Goal: Task Accomplishment & Management: Complete application form

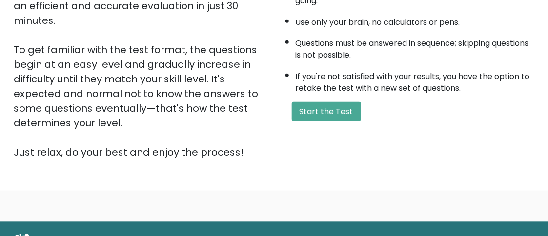
scroll to position [205, 0]
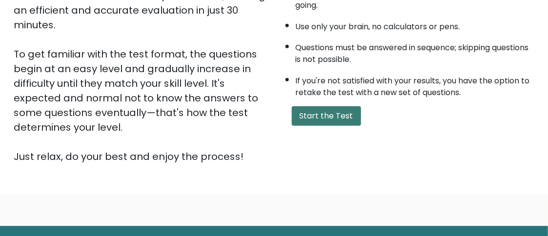
click at [357, 116] on button "Start the Test" at bounding box center [326, 116] width 69 height 20
click at [300, 115] on button "Start the Test" at bounding box center [326, 116] width 69 height 20
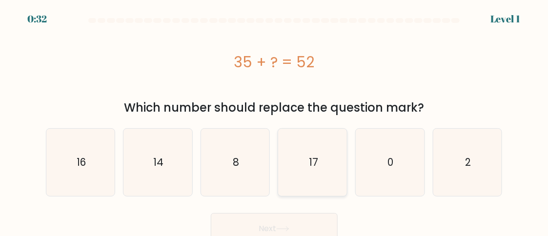
click at [307, 145] on icon "17" at bounding box center [312, 162] width 67 height 67
click at [275, 121] on input "d. 17" at bounding box center [274, 119] width 0 height 2
radio input "true"
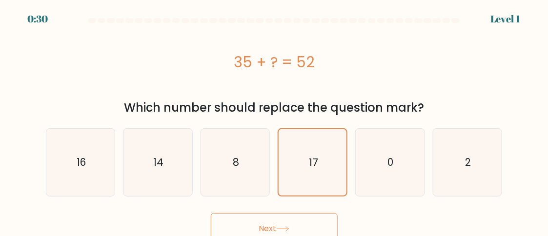
click at [302, 216] on button "Next" at bounding box center [274, 228] width 127 height 31
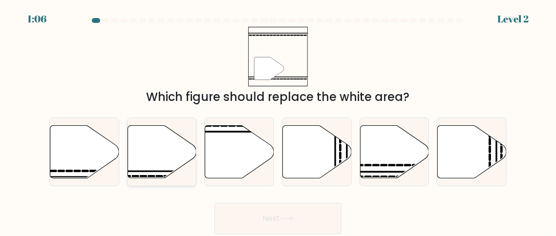
click at [165, 173] on icon at bounding box center [161, 151] width 69 height 53
click at [278, 121] on input "b." at bounding box center [278, 119] width 0 height 2
radio input "true"
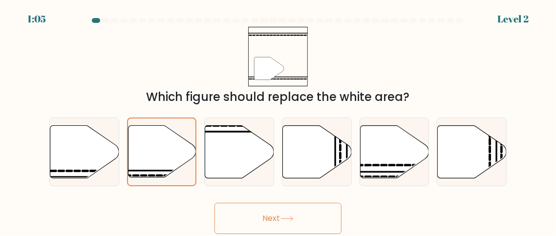
click at [262, 223] on button "Next" at bounding box center [277, 218] width 127 height 31
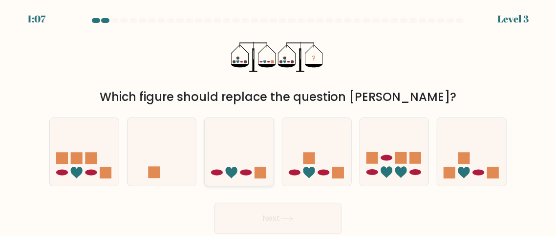
click at [251, 182] on div at bounding box center [239, 152] width 70 height 69
click at [278, 121] on input "c." at bounding box center [278, 119] width 0 height 2
radio input "true"
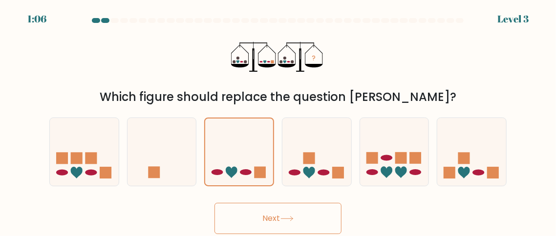
click at [265, 213] on button "Next" at bounding box center [277, 218] width 127 height 31
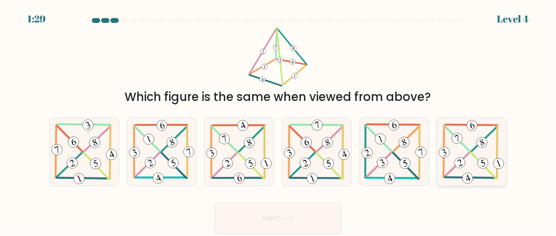
click at [488, 162] on icon at bounding box center [471, 152] width 69 height 67
click at [278, 121] on input "f." at bounding box center [278, 119] width 0 height 2
radio input "true"
click at [300, 220] on button "Next" at bounding box center [277, 218] width 127 height 31
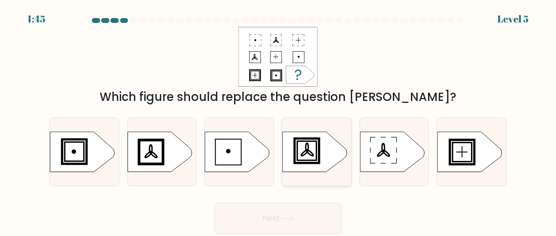
click at [296, 159] on rect at bounding box center [306, 151] width 22 height 22
click at [278, 121] on input "d." at bounding box center [278, 119] width 0 height 2
radio input "true"
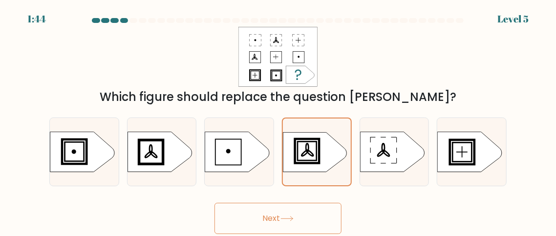
click at [279, 224] on button "Next" at bounding box center [277, 218] width 127 height 31
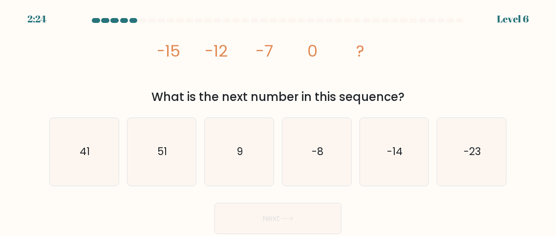
click at [170, 52] on tspan "-15" at bounding box center [168, 51] width 24 height 22
click at [205, 51] on tspan "-12" at bounding box center [216, 51] width 23 height 22
click at [252, 47] on icon "image/svg+xml -15 -12 -7 0 ?" at bounding box center [278, 57] width 240 height 60
click at [251, 159] on icon "9" at bounding box center [239, 152] width 68 height 68
click at [278, 121] on input "c. 9" at bounding box center [278, 119] width 0 height 2
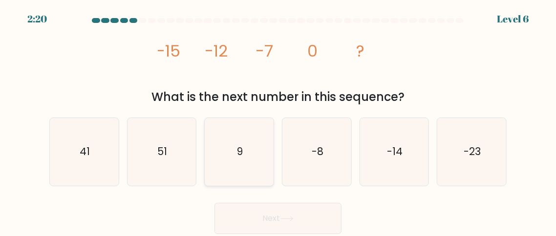
radio input "true"
click at [279, 219] on button "Next" at bounding box center [277, 218] width 127 height 31
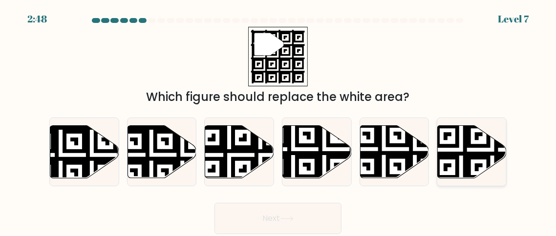
click at [472, 167] on icon at bounding box center [471, 151] width 69 height 53
click at [278, 121] on input "f." at bounding box center [278, 119] width 0 height 2
radio input "true"
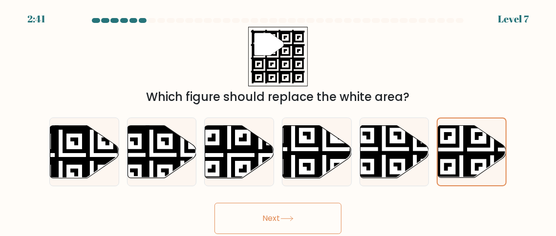
click at [284, 215] on button "Next" at bounding box center [277, 218] width 127 height 31
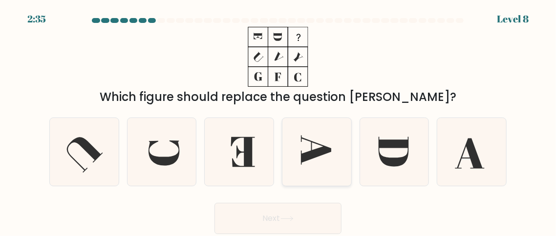
click at [344, 157] on icon at bounding box center [317, 152] width 68 height 68
click at [278, 121] on input "d." at bounding box center [278, 119] width 0 height 2
radio input "true"
click at [293, 214] on button "Next" at bounding box center [277, 218] width 127 height 31
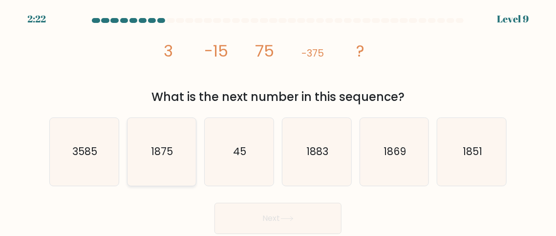
click at [177, 152] on icon "1875" at bounding box center [161, 152] width 68 height 68
click at [278, 121] on input "b. 1875" at bounding box center [278, 119] width 0 height 2
radio input "true"
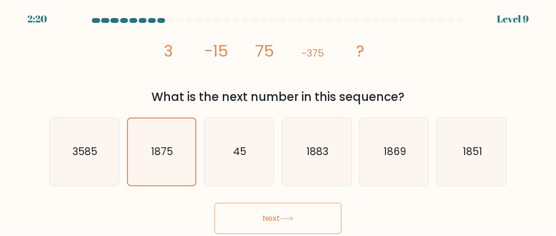
click at [290, 211] on button "Next" at bounding box center [277, 218] width 127 height 31
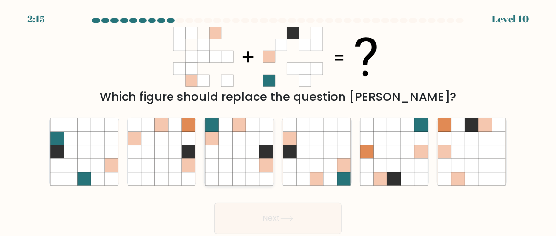
click at [217, 149] on icon at bounding box center [212, 153] width 14 height 14
click at [278, 121] on input "c." at bounding box center [278, 119] width 0 height 2
radio input "true"
click at [273, 219] on button "Next" at bounding box center [277, 218] width 127 height 31
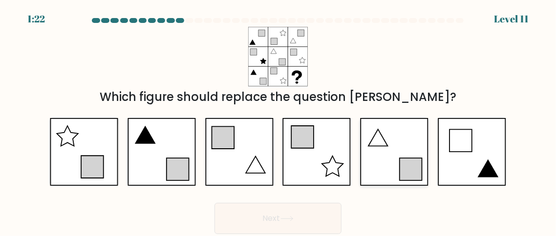
click at [402, 141] on icon at bounding box center [394, 152] width 68 height 68
click at [278, 121] on input "e." at bounding box center [278, 119] width 0 height 2
radio input "true"
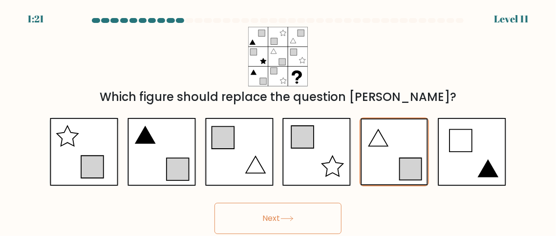
click at [290, 226] on button "Next" at bounding box center [277, 218] width 127 height 31
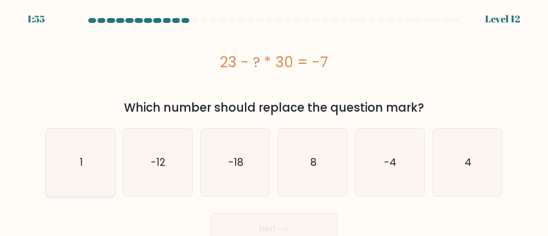
click at [77, 156] on icon "1" at bounding box center [80, 162] width 67 height 67
click at [274, 121] on input "a. 1" at bounding box center [274, 119] width 0 height 2
radio input "true"
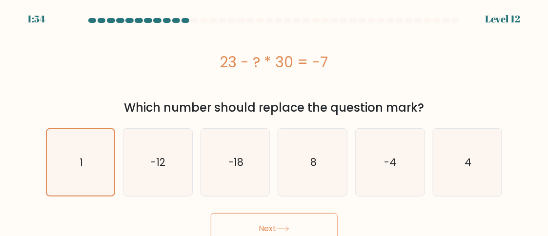
click at [267, 218] on button "Next" at bounding box center [274, 228] width 127 height 31
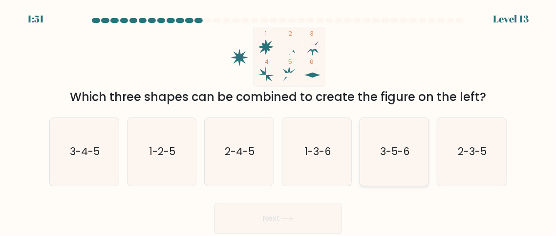
click at [386, 143] on icon "3-5-6" at bounding box center [394, 152] width 68 height 68
click at [278, 121] on input "e. 3-5-6" at bounding box center [278, 119] width 0 height 2
radio input "true"
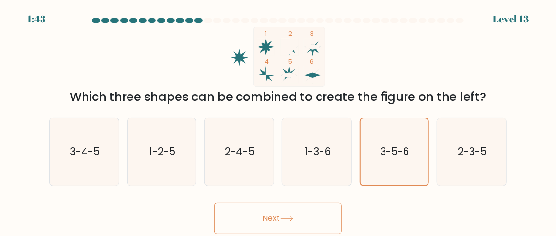
click at [293, 215] on button "Next" at bounding box center [277, 218] width 127 height 31
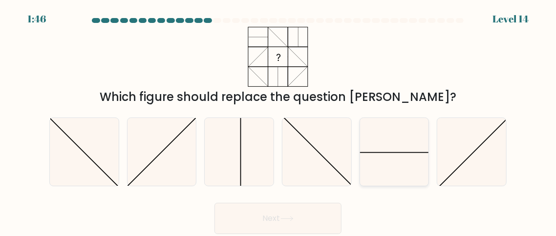
click at [380, 151] on icon at bounding box center [394, 152] width 68 height 68
click at [278, 121] on input "e." at bounding box center [278, 119] width 0 height 2
radio input "true"
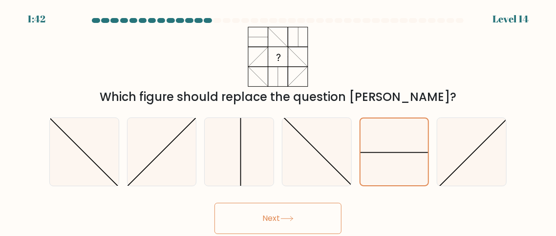
click at [303, 222] on button "Next" at bounding box center [277, 218] width 127 height 31
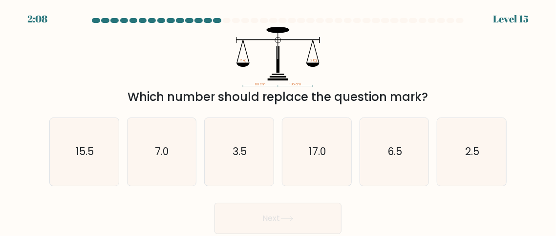
drag, startPoint x: 364, startPoint y: 42, endPoint x: 366, endPoint y: 62, distance: 20.2
click at [366, 62] on icon "60 cm 195 cm ? kg 2 kg" at bounding box center [277, 57] width 293 height 60
click at [239, 68] on icon "60 cm 195 cm ? kg 2 kg" at bounding box center [277, 57] width 293 height 60
click at [420, 131] on icon "6.5" at bounding box center [394, 152] width 68 height 68
click at [278, 121] on input "e. 6.5" at bounding box center [278, 119] width 0 height 2
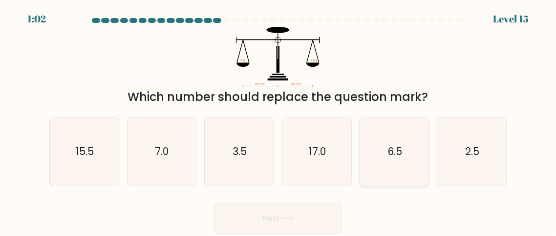
radio input "true"
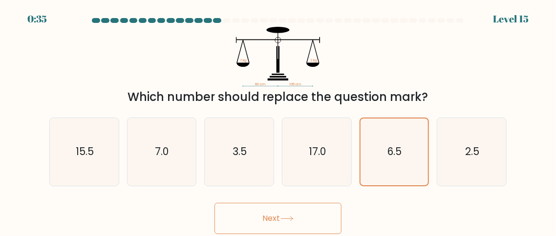
click at [312, 217] on button "Next" at bounding box center [277, 218] width 127 height 31
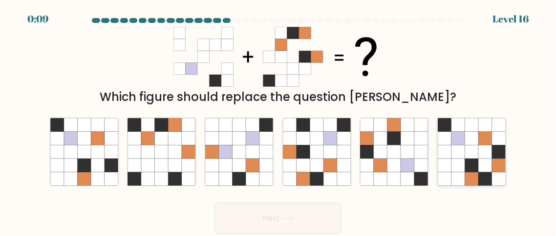
click at [451, 154] on icon at bounding box center [444, 153] width 14 height 14
click at [278, 121] on input "f." at bounding box center [278, 119] width 0 height 2
radio input "true"
click at [82, 152] on icon at bounding box center [84, 153] width 14 height 14
click at [278, 121] on input "a." at bounding box center [278, 119] width 0 height 2
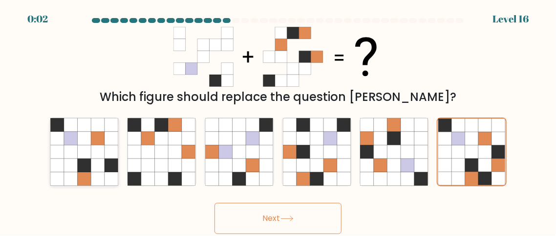
radio input "true"
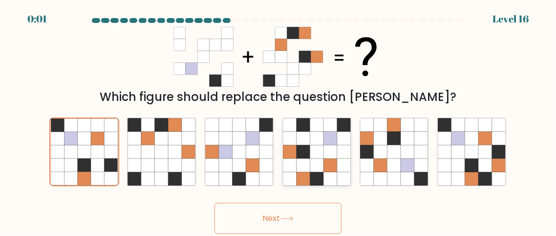
click at [319, 149] on icon at bounding box center [317, 153] width 14 height 14
click at [278, 121] on input "d." at bounding box center [278, 119] width 0 height 2
radio input "true"
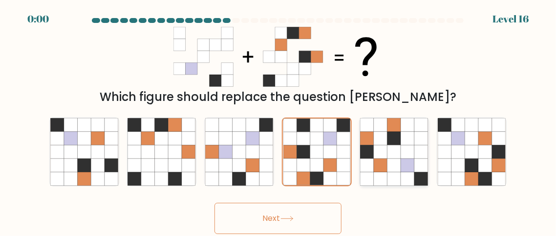
click at [390, 150] on icon at bounding box center [394, 153] width 14 height 14
click at [278, 121] on input "e." at bounding box center [278, 119] width 0 height 2
radio input "true"
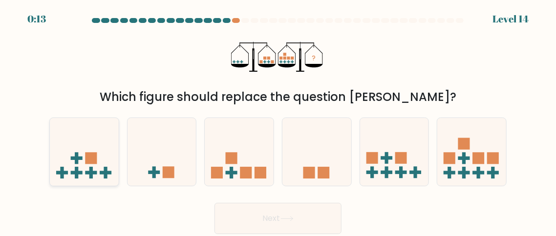
click at [83, 154] on icon at bounding box center [84, 152] width 69 height 57
click at [278, 121] on input "a." at bounding box center [278, 119] width 0 height 2
radio input "true"
click at [267, 221] on button "Next" at bounding box center [277, 218] width 127 height 31
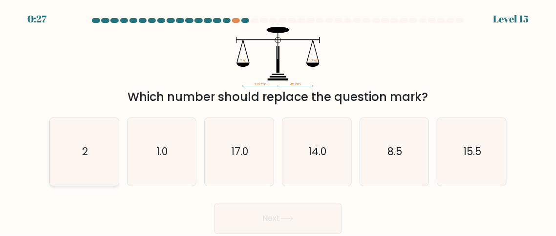
click at [80, 169] on icon "2" at bounding box center [84, 152] width 68 height 68
click at [278, 121] on input "a. 2" at bounding box center [278, 119] width 0 height 2
radio input "true"
click at [280, 215] on button "Next" at bounding box center [277, 218] width 127 height 31
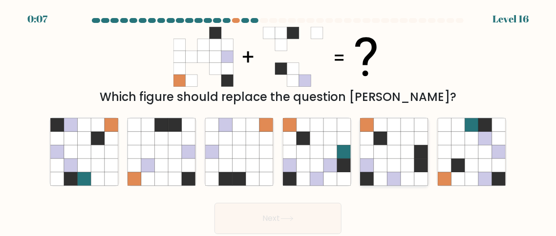
click at [397, 172] on icon at bounding box center [394, 179] width 14 height 14
click at [278, 121] on input "e." at bounding box center [278, 119] width 0 height 2
radio input "true"
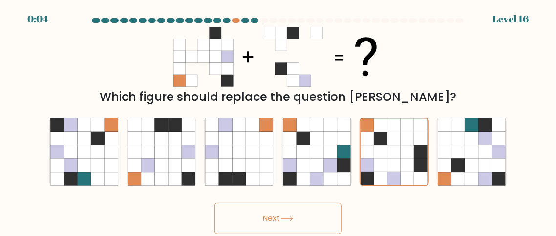
click at [274, 225] on button "Next" at bounding box center [277, 218] width 127 height 31
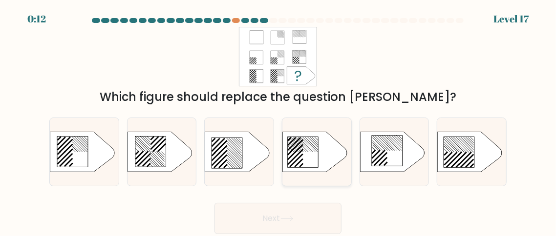
click at [303, 151] on icon at bounding box center [302, 152] width 31 height 31
click at [278, 121] on input "d." at bounding box center [278, 119] width 0 height 2
radio input "true"
click at [291, 221] on icon at bounding box center [286, 218] width 13 height 5
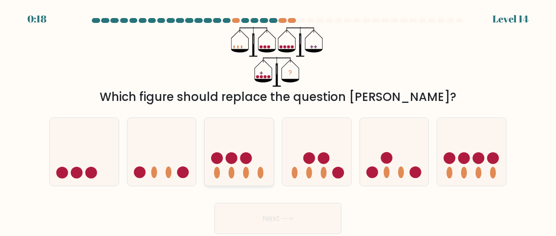
click at [243, 174] on icon at bounding box center [239, 152] width 69 height 57
click at [278, 121] on input "c." at bounding box center [278, 119] width 0 height 2
radio input "true"
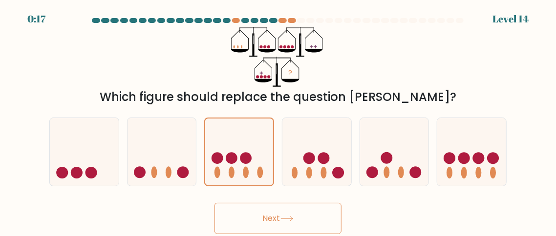
click at [276, 221] on button "Next" at bounding box center [277, 218] width 127 height 31
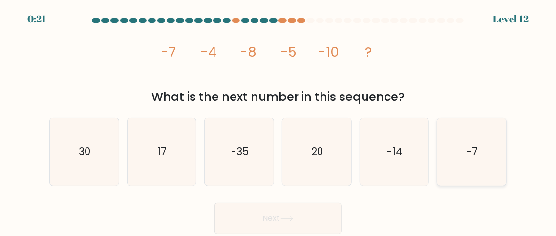
click at [482, 164] on icon "-7" at bounding box center [471, 152] width 68 height 68
click at [278, 121] on input "f. -7" at bounding box center [278, 119] width 0 height 2
radio input "true"
click at [284, 223] on button "Next" at bounding box center [277, 218] width 127 height 31
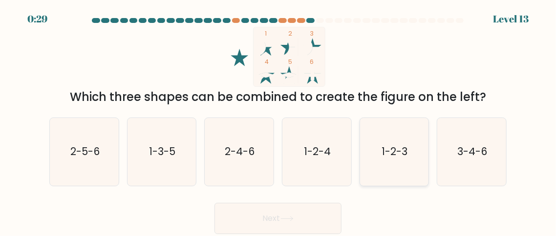
click at [413, 170] on icon "1-2-3" at bounding box center [394, 152] width 68 height 68
click at [278, 121] on input "e. 1-2-3" at bounding box center [278, 119] width 0 height 2
radio input "true"
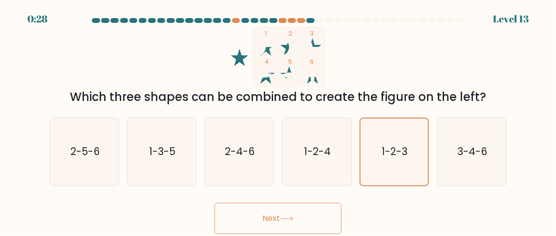
click at [274, 222] on button "Next" at bounding box center [277, 218] width 127 height 31
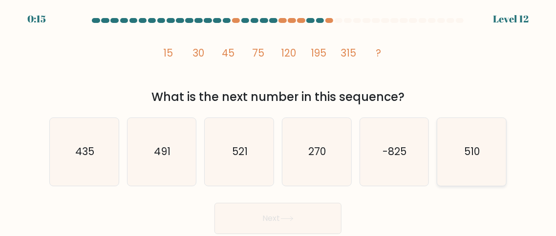
click at [481, 171] on icon "510" at bounding box center [471, 152] width 68 height 68
click at [278, 121] on input "f. 510" at bounding box center [278, 119] width 0 height 2
radio input "true"
click at [284, 208] on button "Next" at bounding box center [277, 218] width 127 height 31
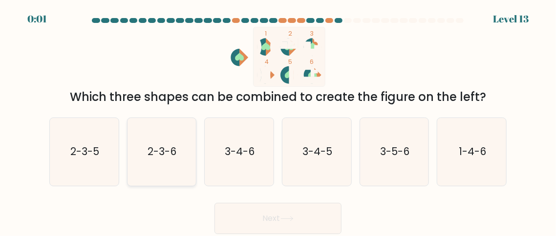
click at [172, 146] on text "2-3-6" at bounding box center [162, 152] width 29 height 14
click at [278, 121] on input "b. 2-3-6" at bounding box center [278, 119] width 0 height 2
radio input "true"
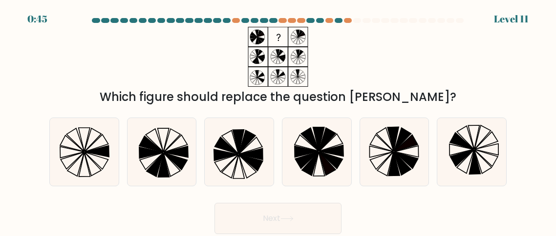
click at [271, 225] on button "Next" at bounding box center [277, 218] width 127 height 31
click at [349, 59] on div "Which figure should replace the question [PERSON_NAME]?" at bounding box center [277, 66] width 469 height 79
click at [404, 160] on icon at bounding box center [406, 160] width 23 height 17
click at [278, 121] on input "e." at bounding box center [278, 119] width 0 height 2
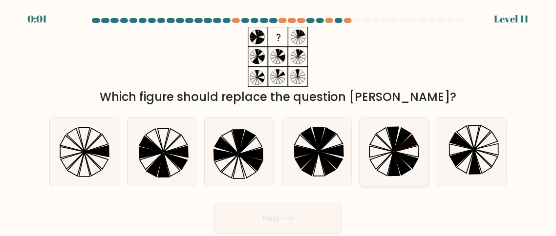
radio input "true"
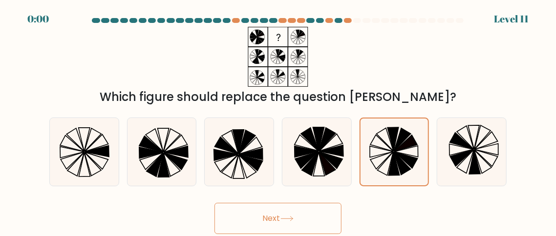
click at [294, 228] on button "Next" at bounding box center [277, 218] width 127 height 31
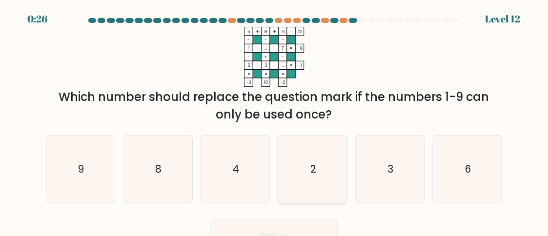
click at [314, 162] on icon "2" at bounding box center [312, 169] width 67 height 67
click at [275, 121] on input "d. 2" at bounding box center [274, 119] width 0 height 2
radio input "true"
click at [299, 222] on button "Next" at bounding box center [274, 235] width 127 height 31
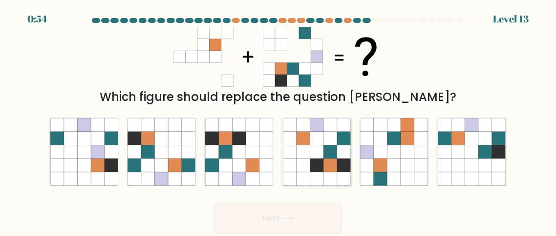
drag, startPoint x: 299, startPoint y: 222, endPoint x: 302, endPoint y: 135, distance: 87.4
click at [302, 135] on form at bounding box center [278, 126] width 556 height 216
click at [177, 175] on icon at bounding box center [175, 179] width 14 height 14
click at [278, 121] on input "b." at bounding box center [278, 119] width 0 height 2
radio input "true"
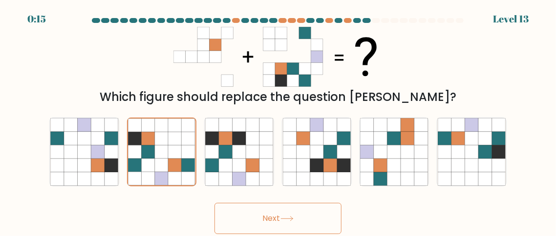
click at [259, 210] on button "Next" at bounding box center [277, 218] width 127 height 31
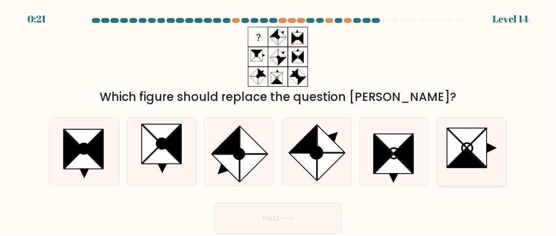
click at [458, 156] on icon at bounding box center [456, 148] width 19 height 39
click at [278, 121] on input "f." at bounding box center [278, 119] width 0 height 2
radio input "true"
click at [309, 210] on button "Next" at bounding box center [277, 218] width 127 height 31
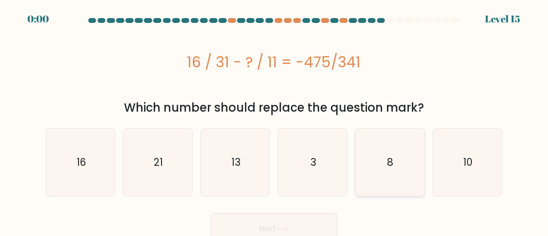
click at [425, 165] on div "8" at bounding box center [390, 162] width 70 height 68
click at [275, 121] on input "e. 8" at bounding box center [274, 119] width 0 height 2
radio input "true"
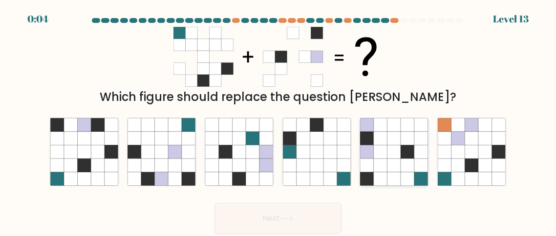
click at [410, 172] on icon at bounding box center [408, 179] width 14 height 14
click at [278, 121] on input "e." at bounding box center [278, 119] width 0 height 2
radio input "true"
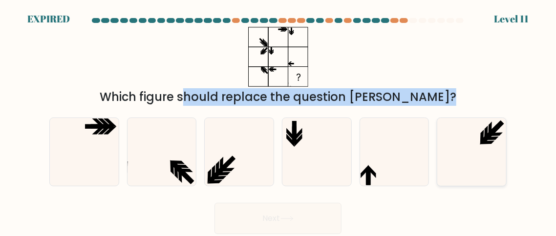
drag, startPoint x: 554, startPoint y: 30, endPoint x: 478, endPoint y: 159, distance: 150.0
click at [478, 159] on form at bounding box center [278, 126] width 556 height 216
click at [428, 120] on label "e." at bounding box center [394, 152] width 70 height 69
click at [278, 120] on input "e." at bounding box center [278, 119] width 0 height 2
radio input "true"
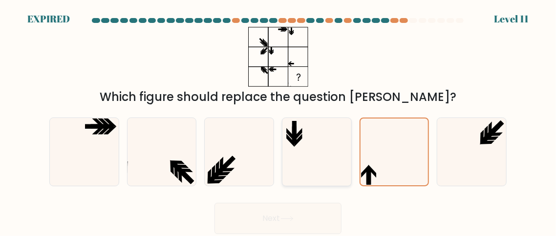
click at [330, 162] on icon at bounding box center [317, 152] width 68 height 68
click at [278, 121] on input "d." at bounding box center [278, 119] width 0 height 2
radio input "true"
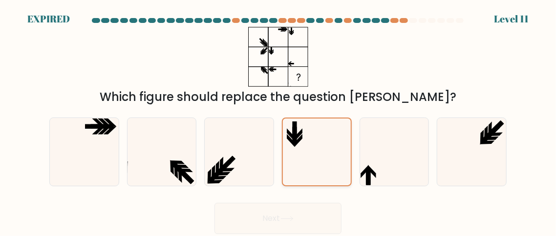
click at [330, 162] on icon at bounding box center [316, 152] width 67 height 67
click at [278, 121] on input "d." at bounding box center [278, 119] width 0 height 2
click at [555, 96] on form at bounding box center [278, 126] width 556 height 216
click at [185, 107] on form at bounding box center [278, 126] width 556 height 216
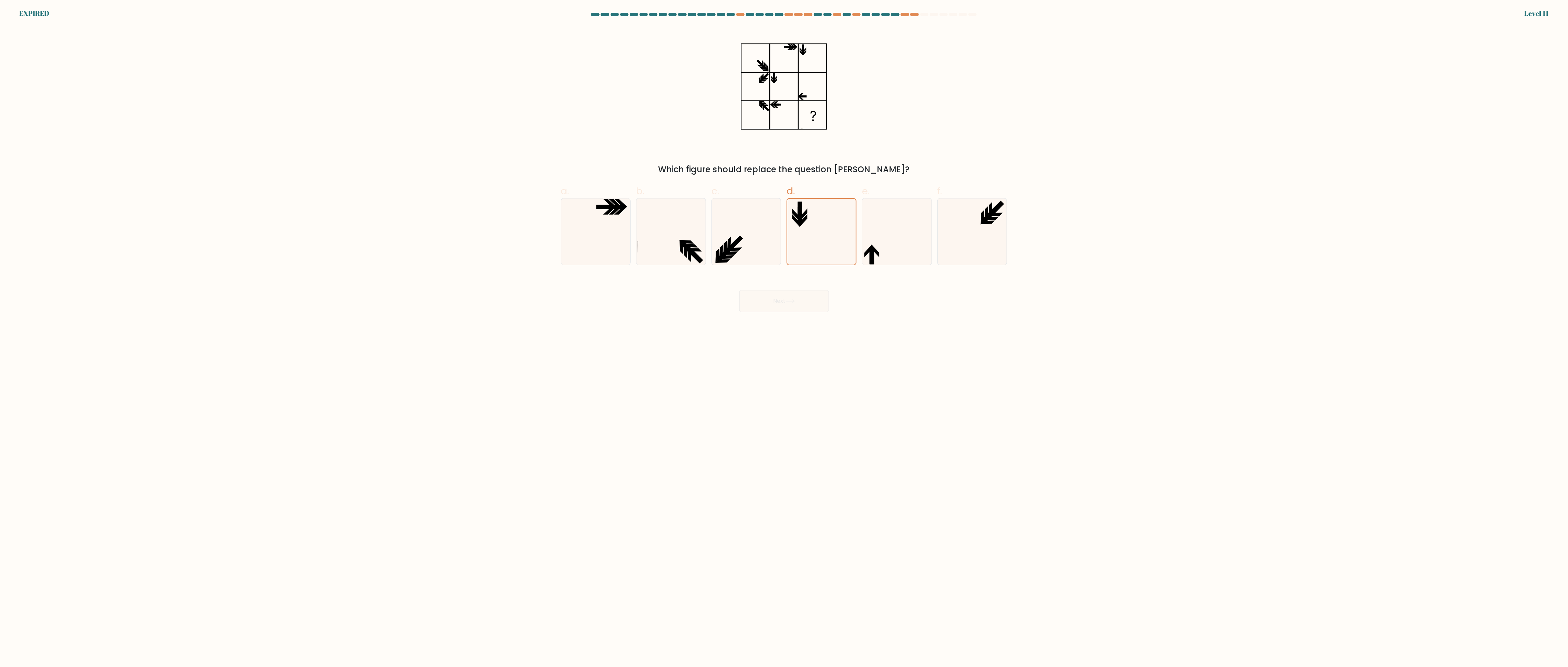
drag, startPoint x: 358, startPoint y: 7, endPoint x: 887, endPoint y: 371, distance: 642.1
click at [391, 167] on body "EXPIRED Level 11" at bounding box center [784, 333] width 1568 height 667
drag, startPoint x: 849, startPoint y: 6, endPoint x: 874, endPoint y: 17, distance: 27.3
click at [391, 17] on body "EXPIRED Level 11" at bounding box center [784, 333] width 1568 height 667
click at [391, 17] on div at bounding box center [784, 16] width 455 height 6
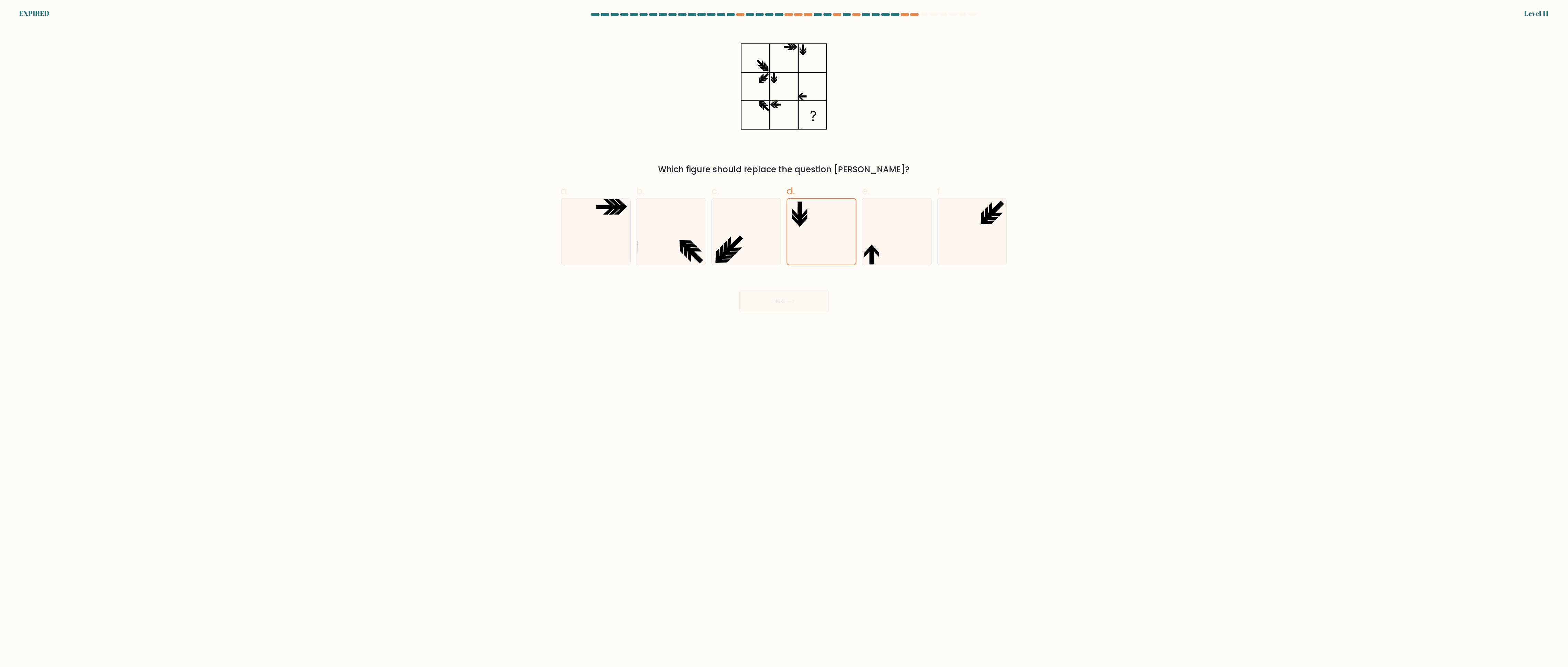
click at [391, 17] on div at bounding box center [784, 16] width 455 height 6
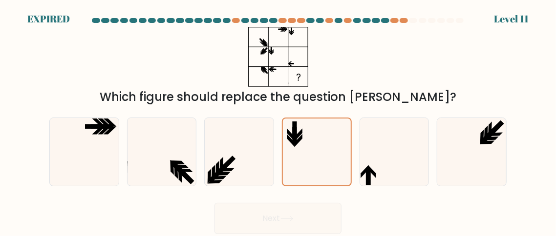
drag, startPoint x: 2177, startPoint y: 2, endPoint x: 392, endPoint y: 73, distance: 1786.5
click at [392, 73] on div "Which figure should replace the question mark?" at bounding box center [277, 66] width 469 height 79
click at [551, 5] on div "EXPIRED Level 11" at bounding box center [278, 6] width 556 height 12
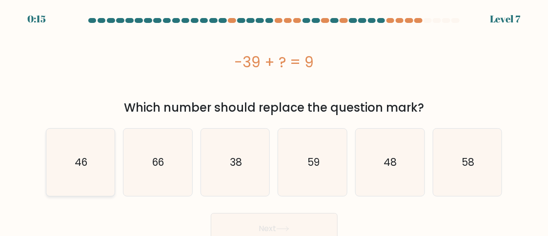
click at [95, 171] on icon "46" at bounding box center [80, 162] width 67 height 67
click at [274, 121] on input "a. 46" at bounding box center [274, 119] width 0 height 2
radio input "true"
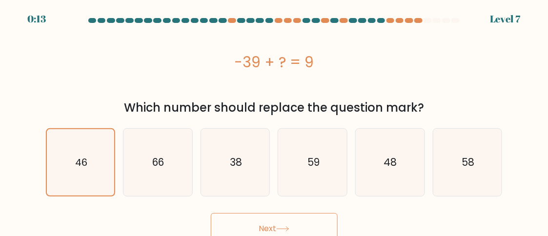
click at [241, 214] on button "Next" at bounding box center [274, 228] width 127 height 31
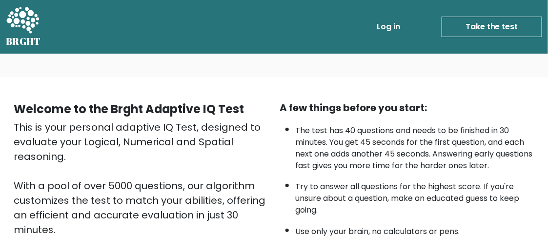
click at [385, 32] on link "Log in" at bounding box center [388, 27] width 31 height 20
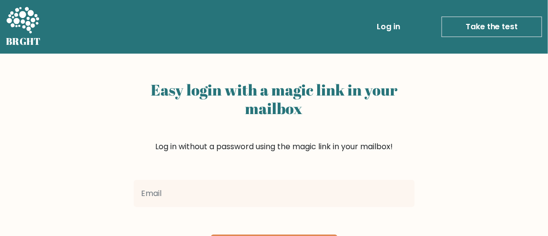
click at [307, 195] on input "email" at bounding box center [274, 193] width 281 height 27
type input "[EMAIL_ADDRESS][DOMAIN_NAME]"
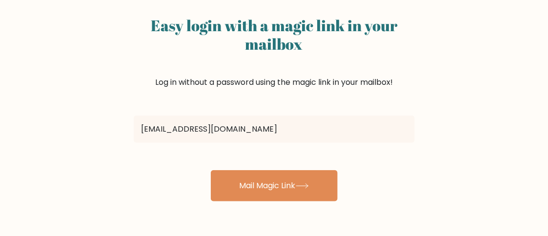
scroll to position [108, 0]
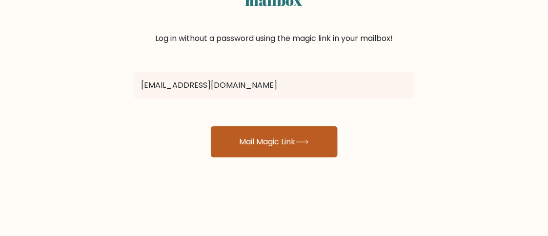
click at [289, 141] on button "Mail Magic Link" at bounding box center [274, 141] width 127 height 31
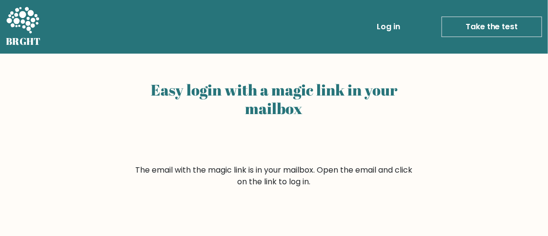
click at [239, 93] on h2 "Easy login with a magic link in your mailbox" at bounding box center [274, 99] width 281 height 37
click at [290, 115] on h2 "Easy login with a magic link in your mailbox" at bounding box center [274, 99] width 281 height 37
click at [398, 27] on link "Log in" at bounding box center [388, 27] width 31 height 20
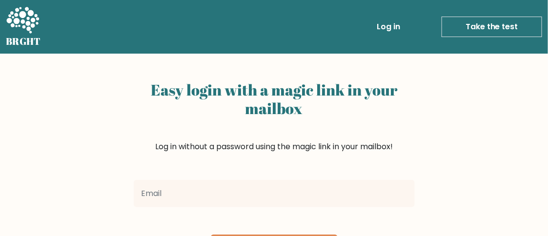
click at [307, 186] on input "email" at bounding box center [274, 193] width 281 height 27
type input "[EMAIL_ADDRESS][DOMAIN_NAME]"
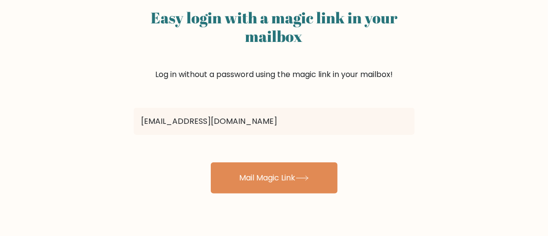
scroll to position [79, 0]
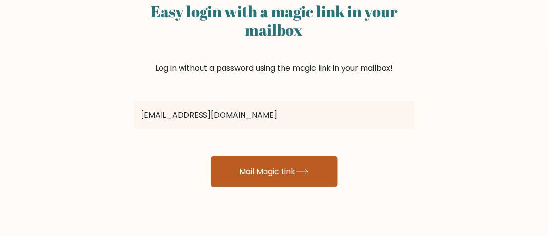
click at [307, 170] on icon at bounding box center [302, 171] width 13 height 5
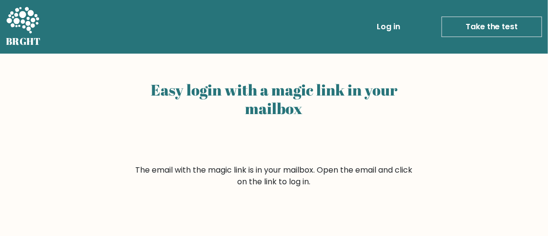
click at [387, 36] on link "Log in" at bounding box center [388, 27] width 31 height 20
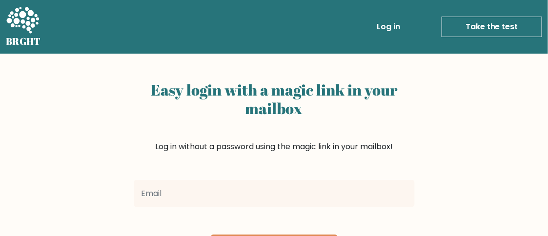
click at [480, 29] on link "Take the test" at bounding box center [492, 27] width 101 height 21
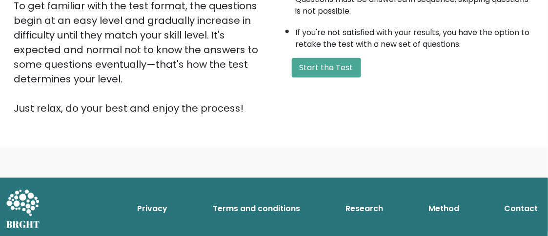
scroll to position [254, 0]
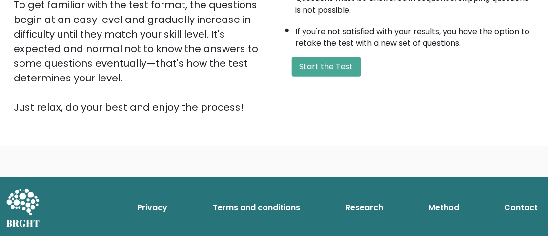
click at [18, 214] on icon at bounding box center [23, 207] width 34 height 39
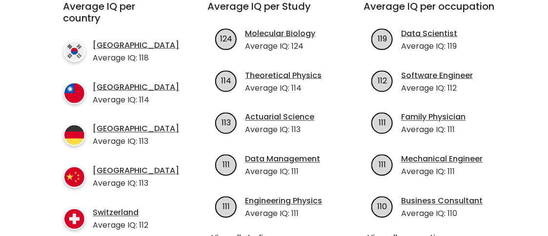
scroll to position [393, 0]
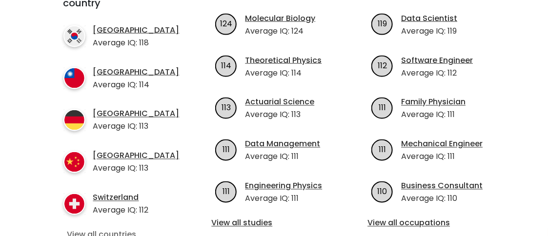
click at [112, 229] on link "View all countries" at bounding box center [118, 235] width 102 height 12
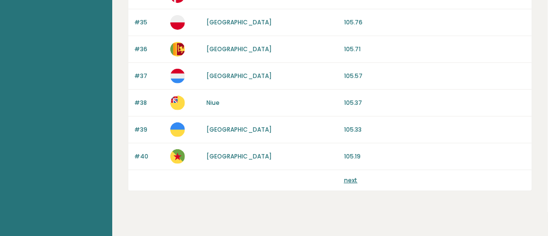
scroll to position [1030, 0]
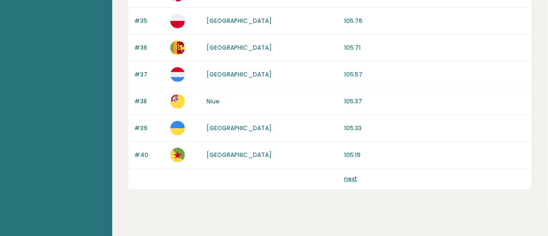
click at [351, 175] on link "next" at bounding box center [351, 179] width 14 height 8
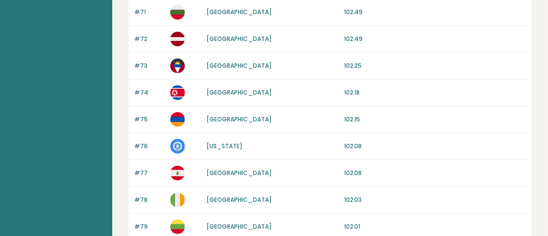
scroll to position [1035, 0]
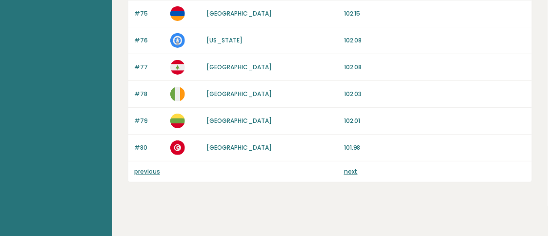
click at [355, 167] on link "next" at bounding box center [351, 171] width 14 height 8
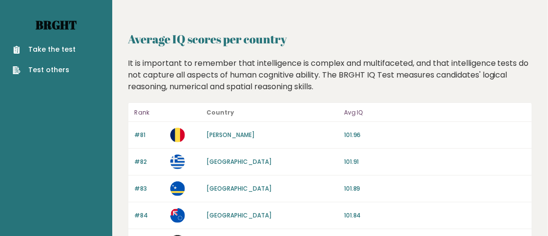
click at [54, 24] on link "Brght" at bounding box center [56, 25] width 41 height 16
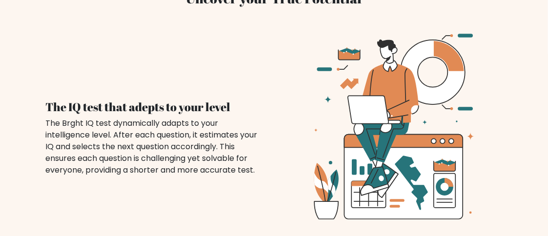
scroll to position [1681, 0]
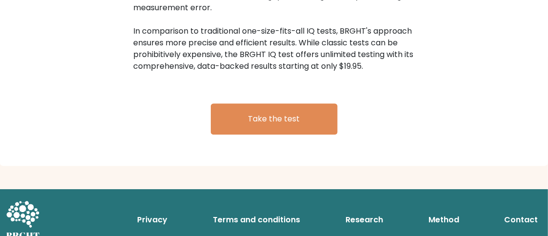
click at [363, 210] on link "Research" at bounding box center [364, 220] width 45 height 20
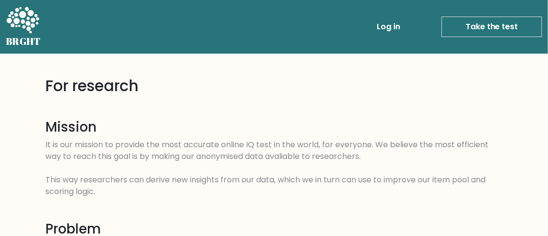
click at [375, 28] on li "Log in" at bounding box center [369, 27] width 69 height 20
click at [382, 27] on link "Log in" at bounding box center [388, 27] width 31 height 20
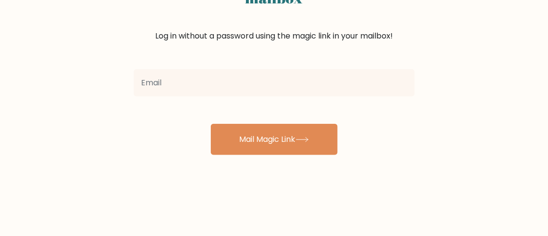
scroll to position [110, 0]
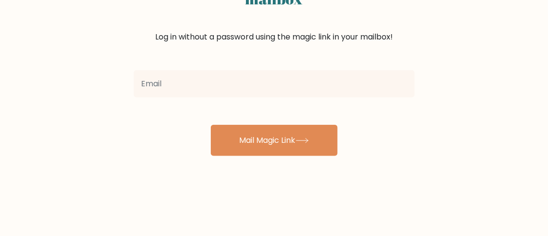
click at [288, 85] on input "email" at bounding box center [274, 83] width 281 height 27
type input "mahmoudahmedabdraboh1@gmail.com"
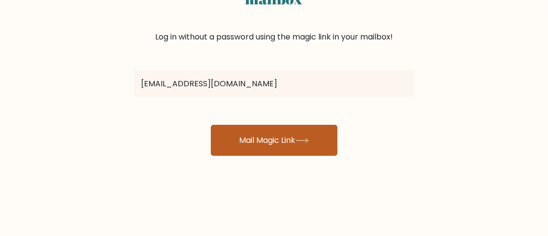
click at [263, 140] on button "Mail Magic Link" at bounding box center [274, 140] width 127 height 31
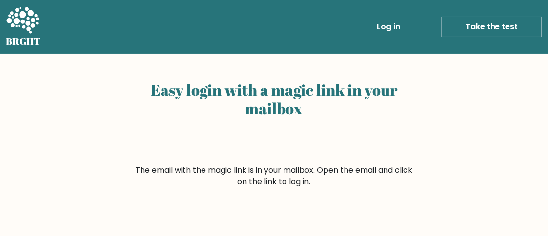
click at [496, 24] on link "Take the test" at bounding box center [492, 27] width 101 height 21
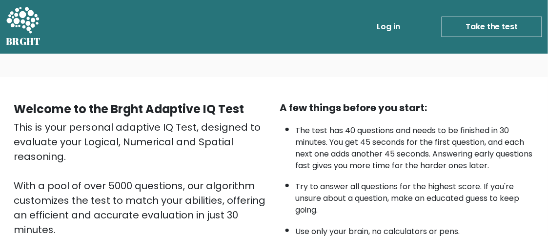
drag, startPoint x: 1, startPoint y: 24, endPoint x: 18, endPoint y: 28, distance: 17.2
click at [18, 28] on div "BRGHT BRGHT Log in Take the test Take the test" at bounding box center [274, 27] width 548 height 46
click at [18, 28] on icon at bounding box center [23, 20] width 34 height 29
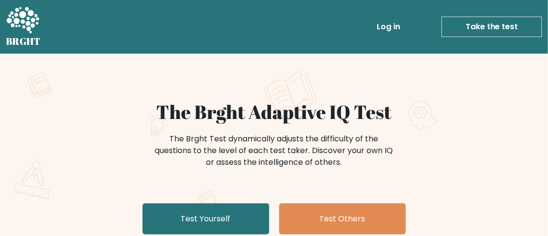
click at [18, 28] on icon at bounding box center [23, 20] width 34 height 29
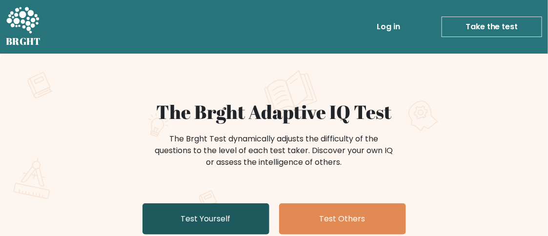
click at [214, 207] on link "Test Yourself" at bounding box center [206, 219] width 127 height 31
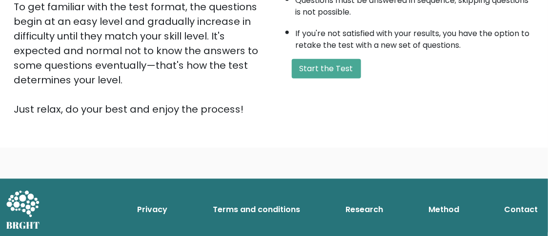
scroll to position [254, 0]
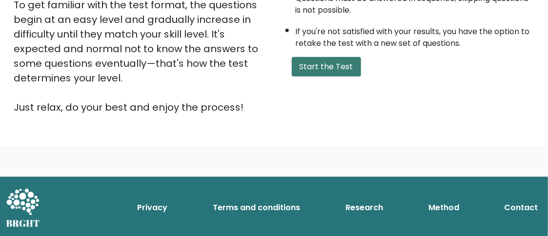
click at [319, 64] on button "Start the Test" at bounding box center [326, 67] width 69 height 20
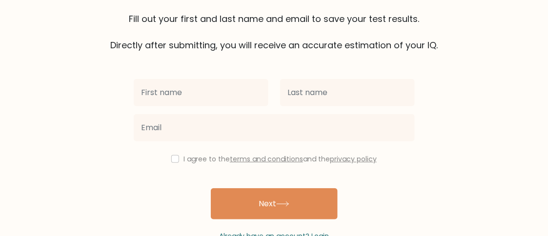
scroll to position [105, 0]
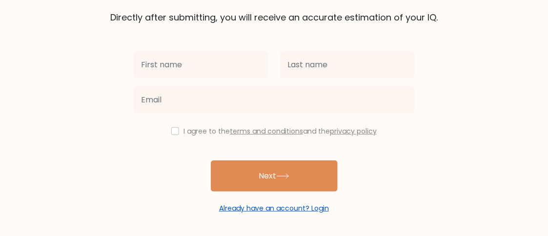
click at [291, 208] on link "Already have an account? Login" at bounding box center [274, 209] width 110 height 10
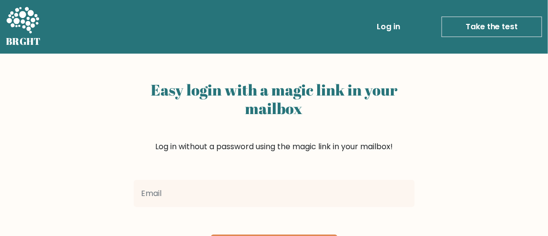
click at [317, 183] on input "email" at bounding box center [274, 193] width 281 height 27
type input "mahmoudahmedabdraboh1@gmail.com"
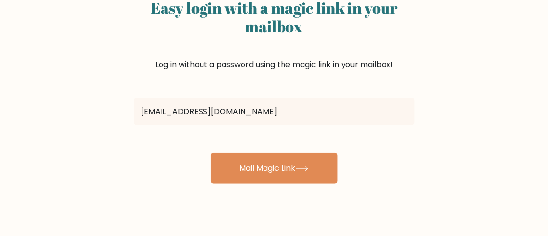
scroll to position [119, 0]
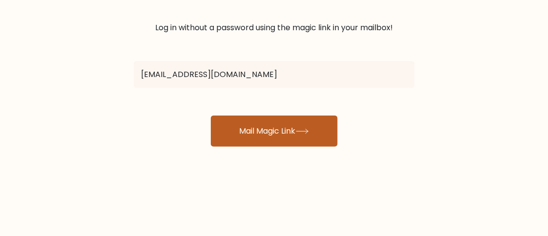
click at [243, 125] on button "Mail Magic Link" at bounding box center [274, 131] width 127 height 31
